Goal: Find specific fact: Find specific fact

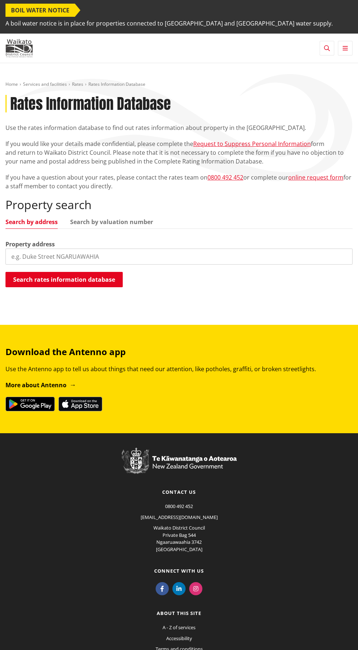
click at [65, 249] on input "search" at bounding box center [178, 257] width 347 height 16
type input "7 eccles"
click at [37, 272] on button "Search rates information database" at bounding box center [63, 279] width 117 height 15
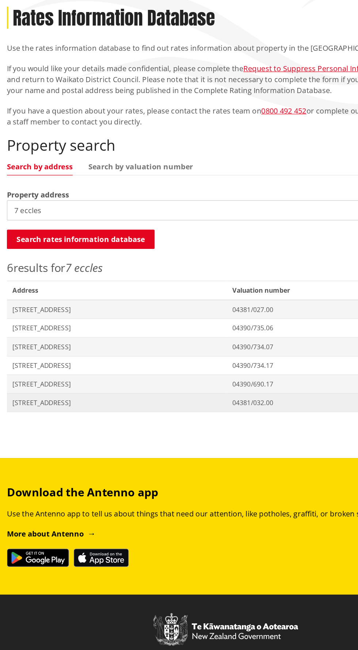
click at [176, 406] on span "[STREET_ADDRESS]" at bounding box center [93, 409] width 166 height 7
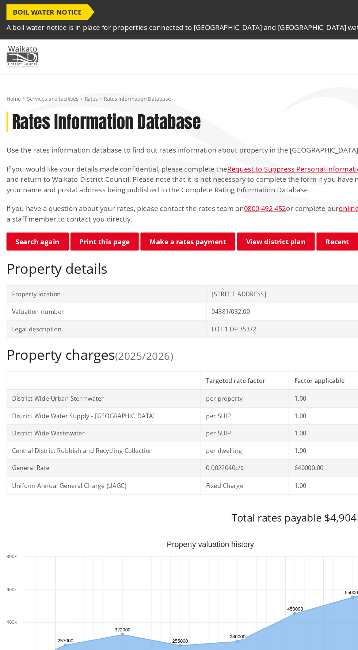
click at [12, 39] on img at bounding box center [18, 48] width 27 height 18
